Goal: Task Accomplishment & Management: Use online tool/utility

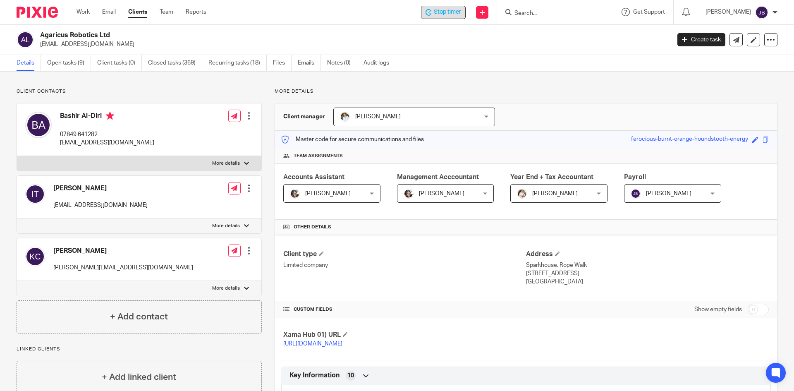
click at [450, 13] on span "Stop timer" at bounding box center [447, 12] width 27 height 9
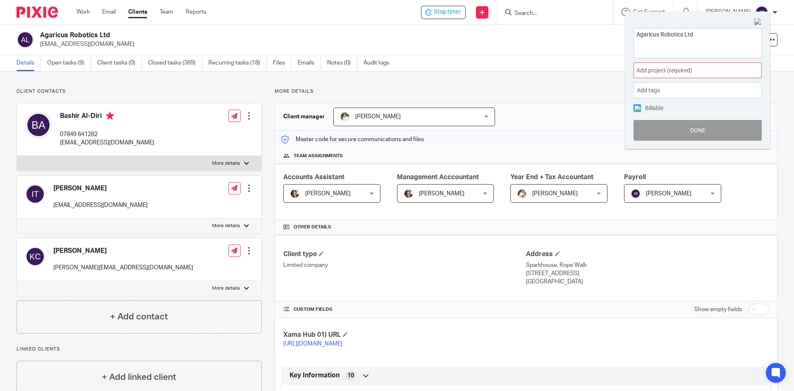
click at [551, 34] on div "Agaricus Robotics Ltd [EMAIL_ADDRESS][DOMAIN_NAME]" at bounding box center [352, 39] width 625 height 17
click at [759, 22] on img at bounding box center [757, 21] width 7 height 7
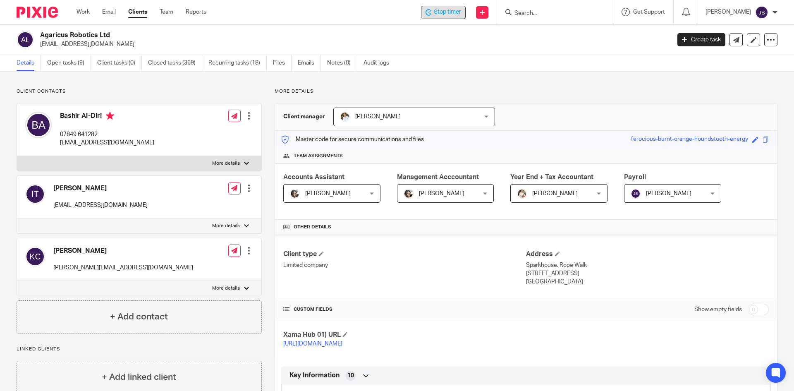
click at [449, 6] on div "Stop timer" at bounding box center [443, 12] width 45 height 13
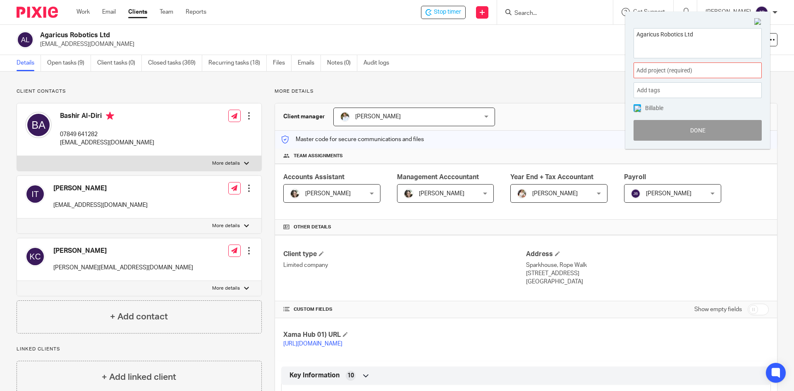
click at [678, 72] on span "Add project (required) :" at bounding box center [688, 70] width 104 height 9
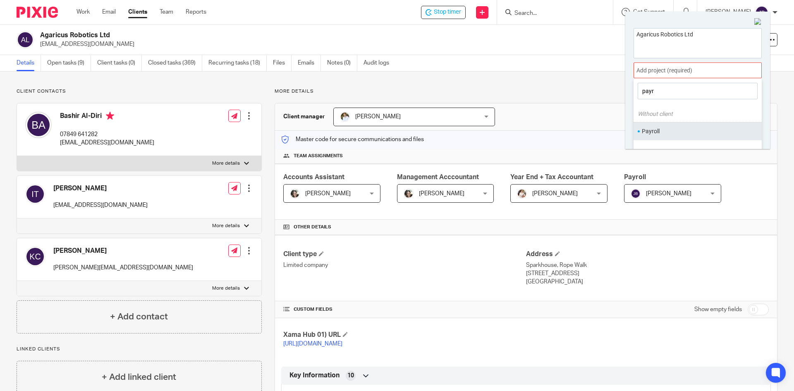
type input "payr"
click at [656, 131] on li "Payroll" at bounding box center [696, 131] width 108 height 9
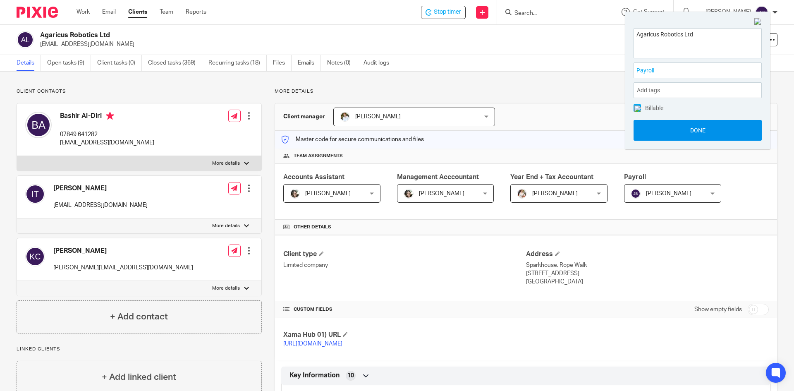
click at [693, 129] on button "Done" at bounding box center [697, 130] width 128 height 21
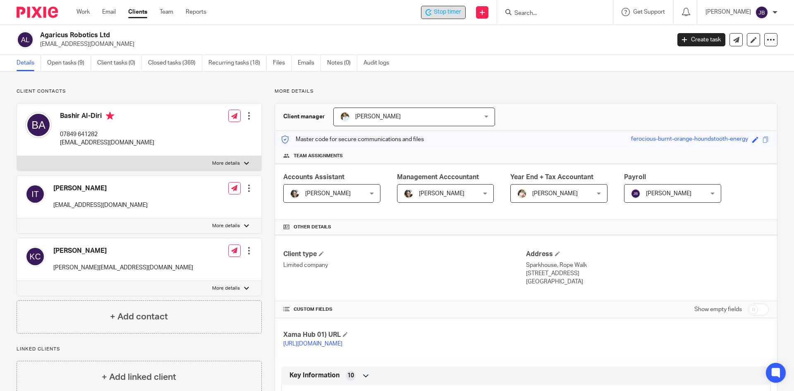
click at [458, 14] on span "Stop timer" at bounding box center [447, 12] width 27 height 9
click at [450, 12] on span "Start timer" at bounding box center [447, 12] width 28 height 9
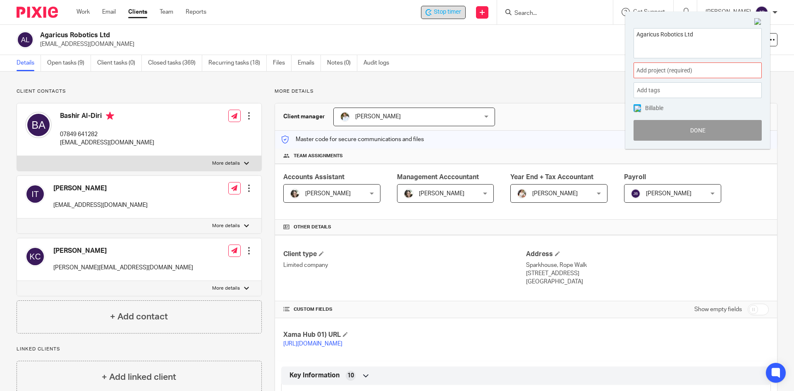
click at [446, 10] on span "Stop timer" at bounding box center [447, 12] width 27 height 9
click at [759, 21] on img at bounding box center [757, 21] width 7 height 7
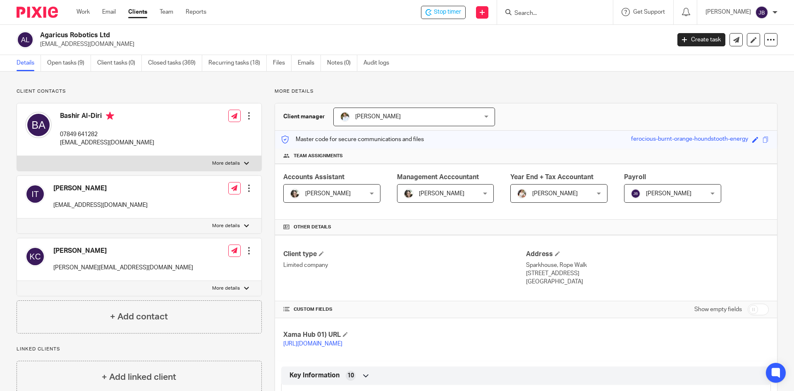
click at [552, 12] on input "Search" at bounding box center [550, 13] width 74 height 7
click at [451, 8] on span "Stop timer" at bounding box center [447, 12] width 27 height 9
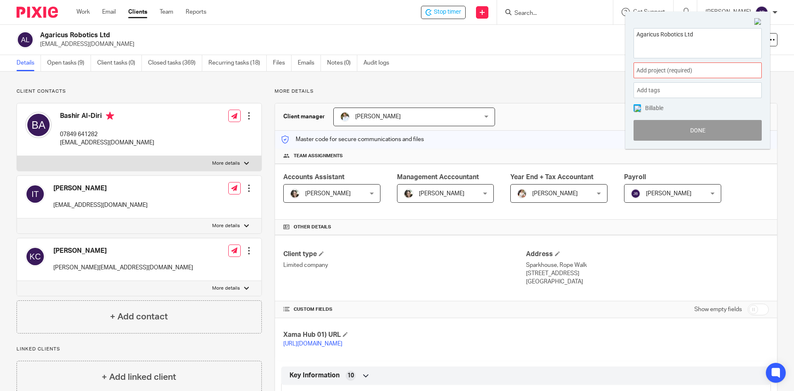
click at [675, 73] on span "Add project (required) :" at bounding box center [688, 70] width 104 height 9
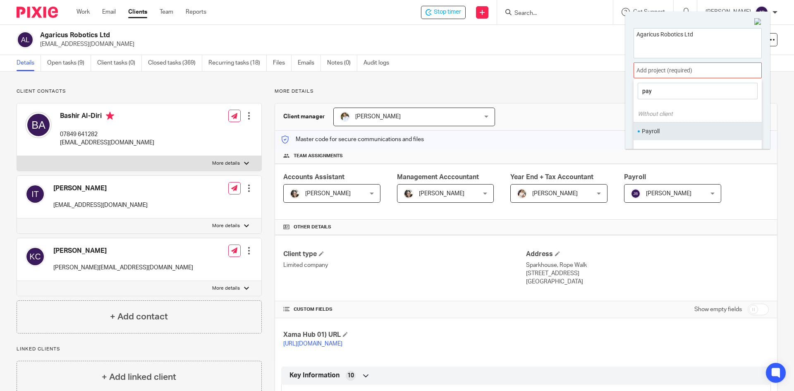
type input "pay"
click at [658, 134] on li "Payroll" at bounding box center [696, 131] width 108 height 9
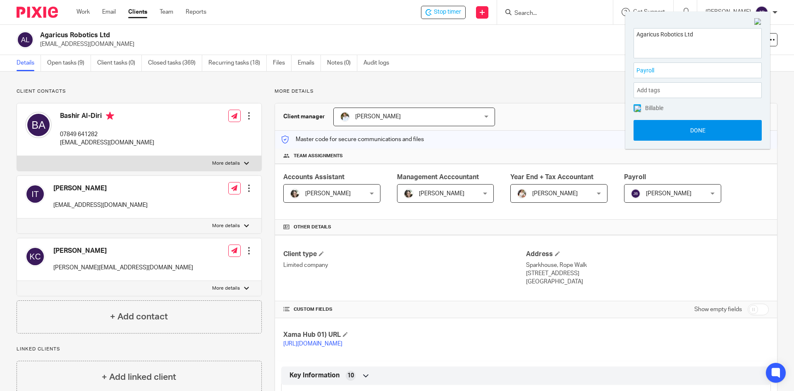
click at [690, 132] on button "Done" at bounding box center [697, 130] width 128 height 21
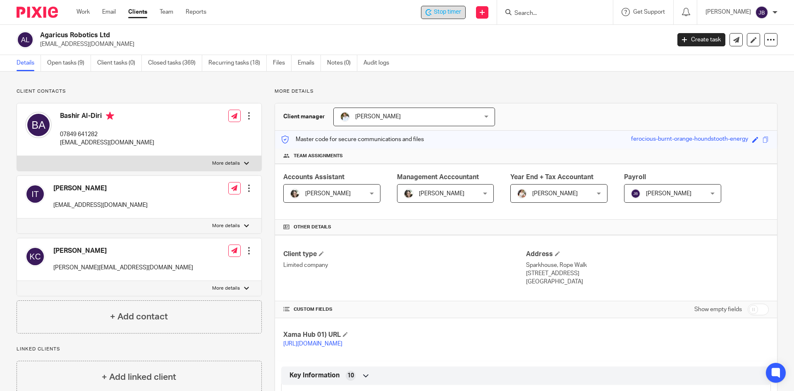
click at [445, 12] on span "Stop timer" at bounding box center [447, 12] width 27 height 9
click at [543, 16] on input "Search" at bounding box center [550, 13] width 74 height 7
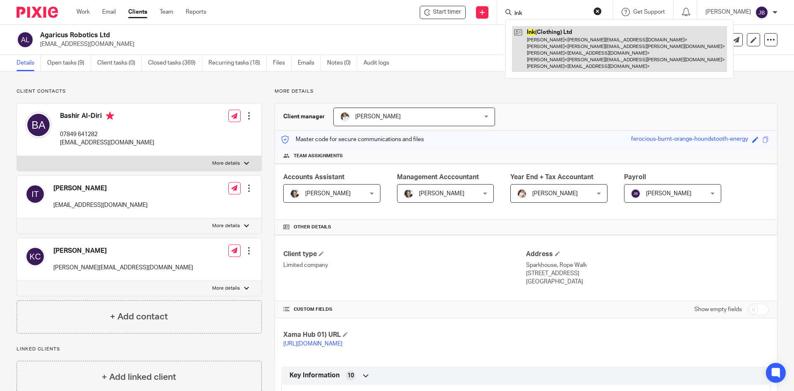
type input "ink"
click at [553, 33] on link at bounding box center [619, 49] width 215 height 46
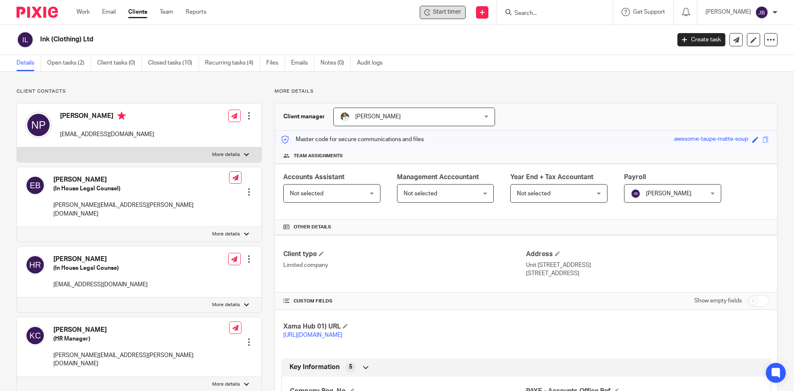
click at [449, 13] on span "Start timer" at bounding box center [447, 12] width 28 height 9
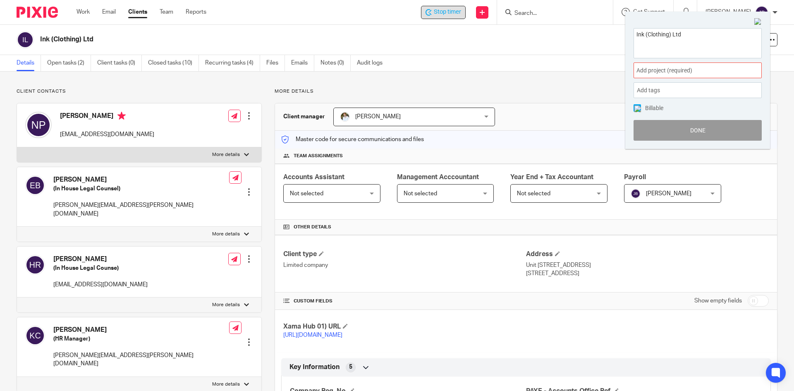
click at [675, 70] on span "Add project (required) :" at bounding box center [688, 70] width 104 height 9
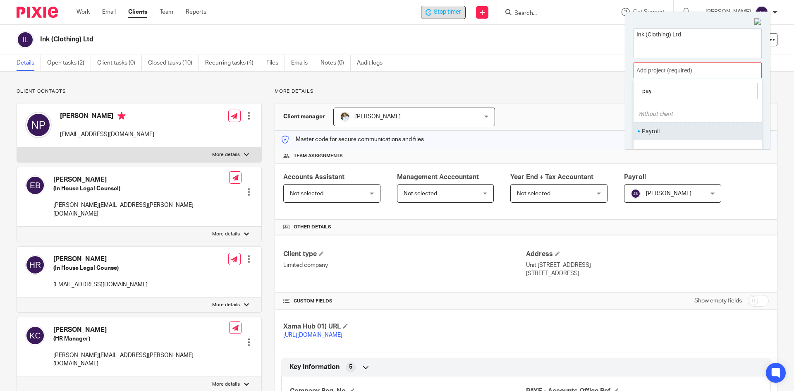
type input "pay"
click at [663, 130] on li "Payroll" at bounding box center [696, 131] width 108 height 9
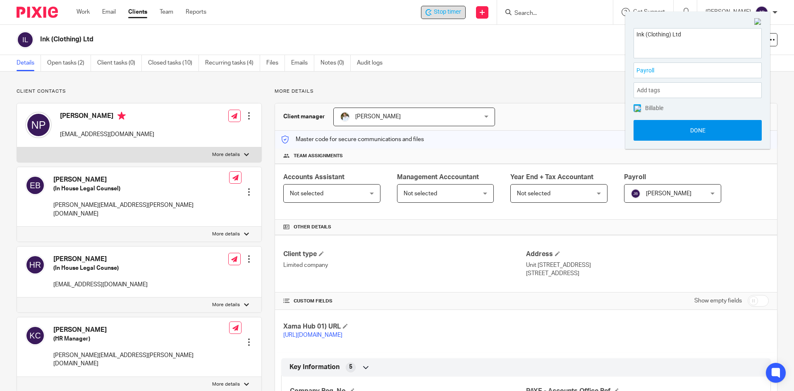
click at [683, 134] on button "Done" at bounding box center [697, 130] width 128 height 21
